Goal: Transaction & Acquisition: Purchase product/service

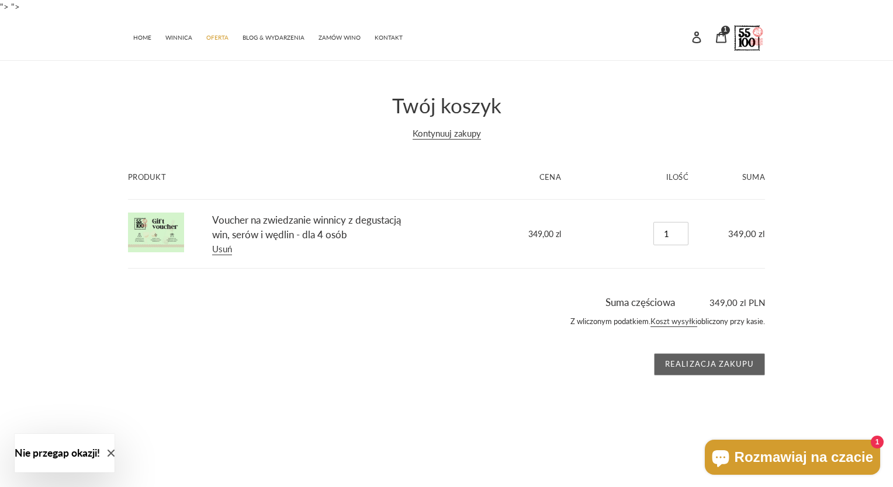
click at [713, 361] on input "Realizacja zakupu" at bounding box center [709, 365] width 111 height 22
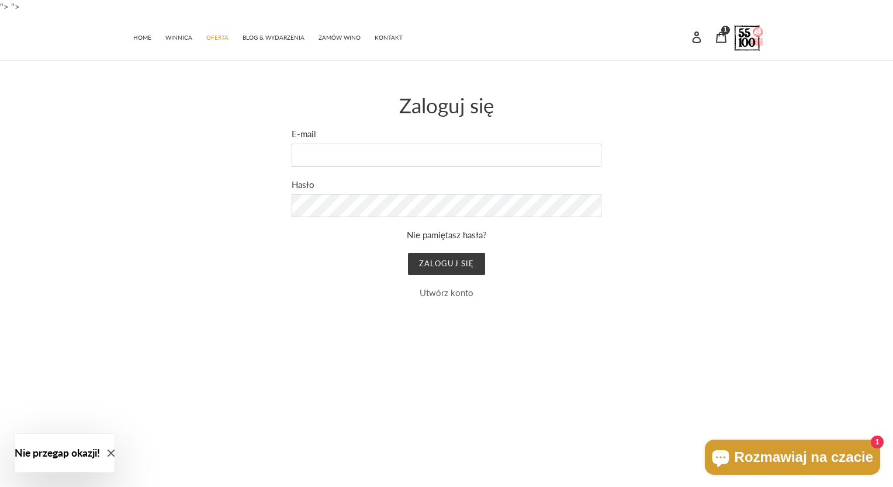
click at [454, 292] on link "Utwórz konto" at bounding box center [447, 293] width 54 height 11
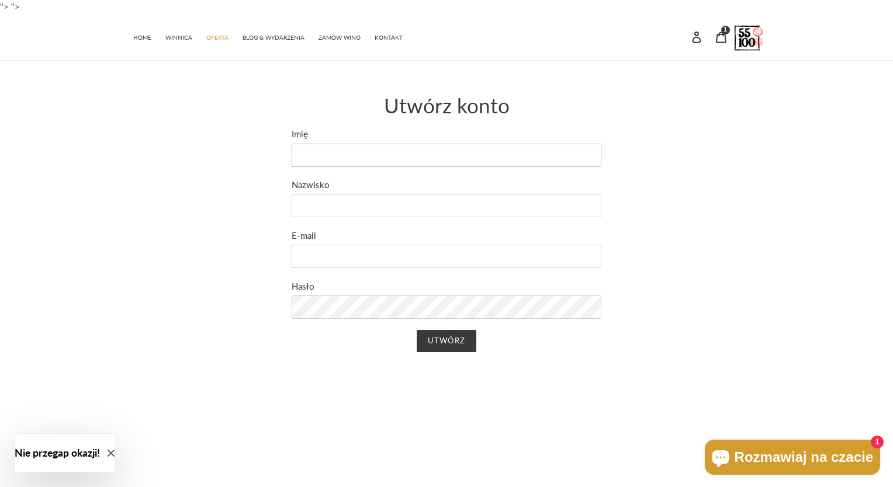
click at [393, 156] on input "Imię" at bounding box center [447, 155] width 310 height 23
type input "kasia"
click at [362, 200] on input "Nazwisko" at bounding box center [447, 205] width 310 height 23
type input "kalynowycz"
click at [308, 254] on input "E-mail" at bounding box center [447, 256] width 310 height 23
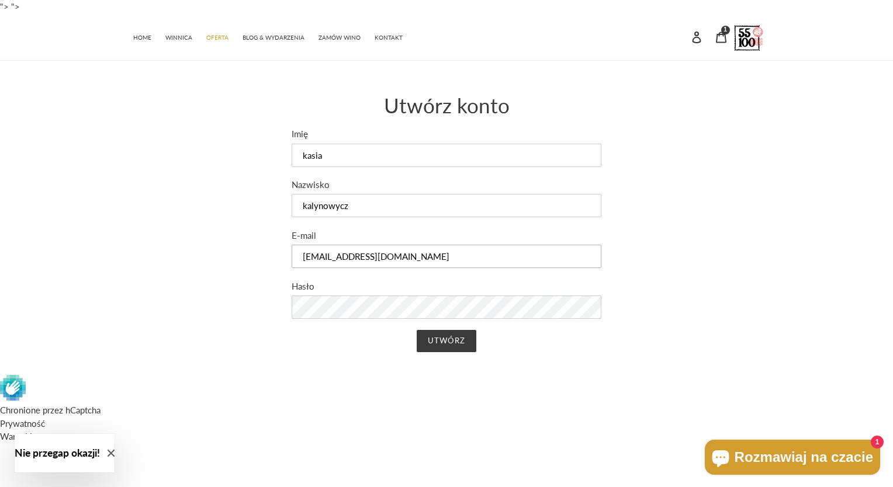
type input "[EMAIL_ADDRESS][DOMAIN_NAME]"
click at [440, 338] on input "Utwórz" at bounding box center [446, 341] width 59 height 22
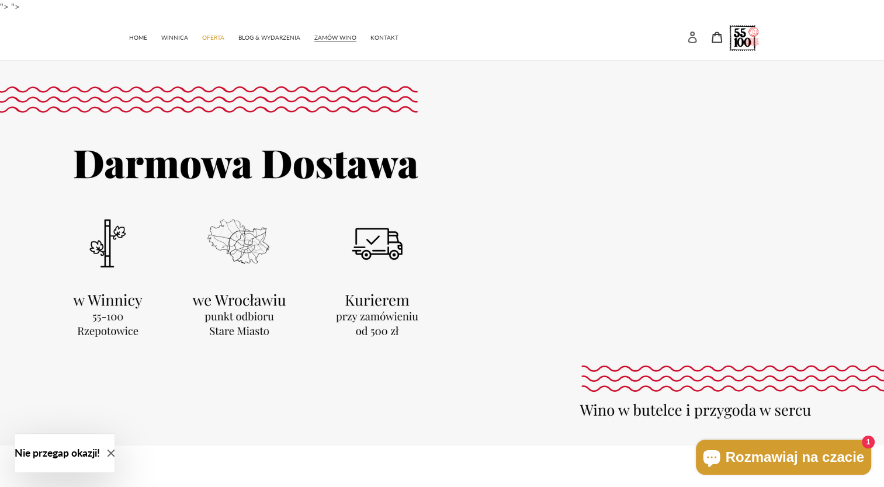
click at [692, 35] on icon at bounding box center [692, 38] width 9 height 12
